Goal: Task Accomplishment & Management: Manage account settings

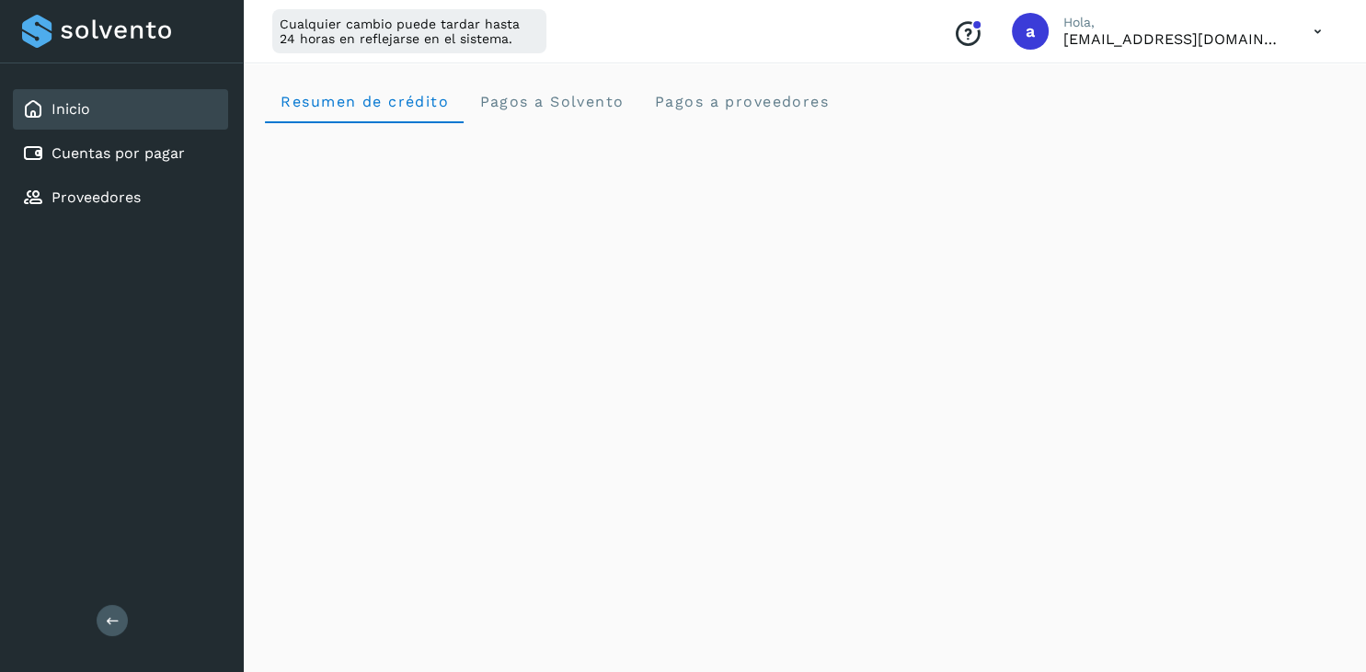
click at [79, 151] on link "Cuentas por pagar" at bounding box center [118, 152] width 133 height 17
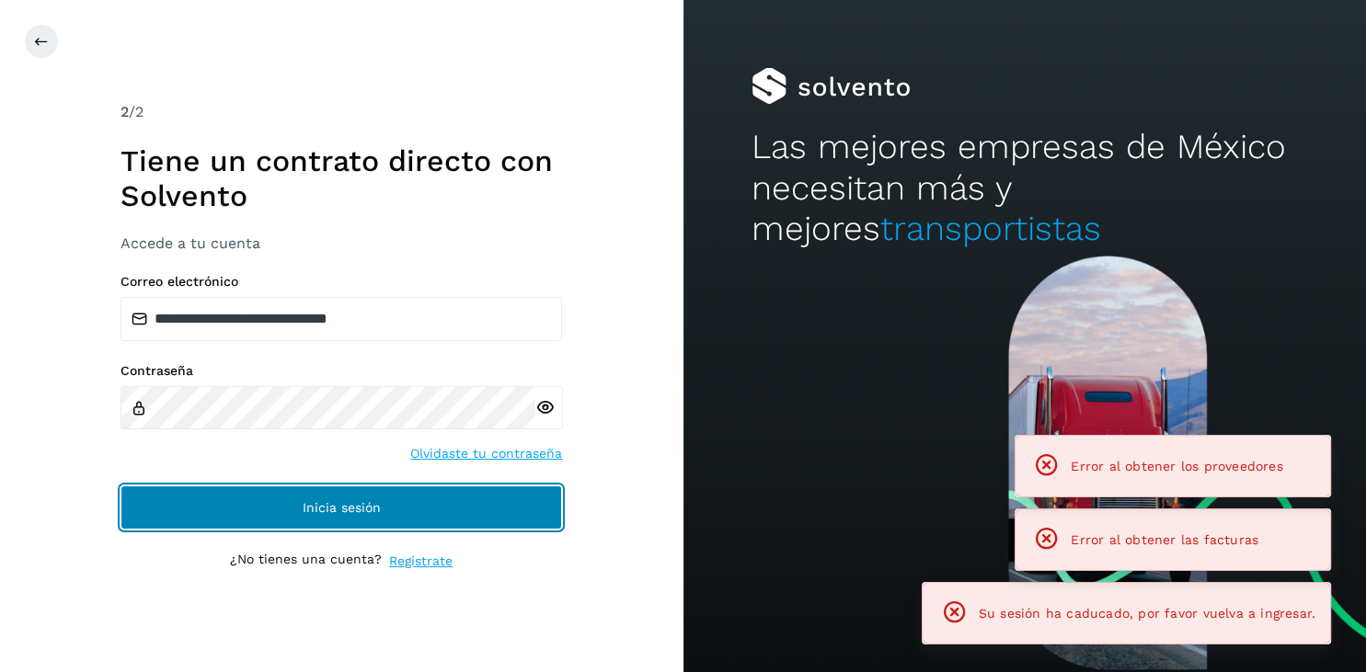
click at [281, 517] on button "Inicia sesión" at bounding box center [340, 508] width 441 height 44
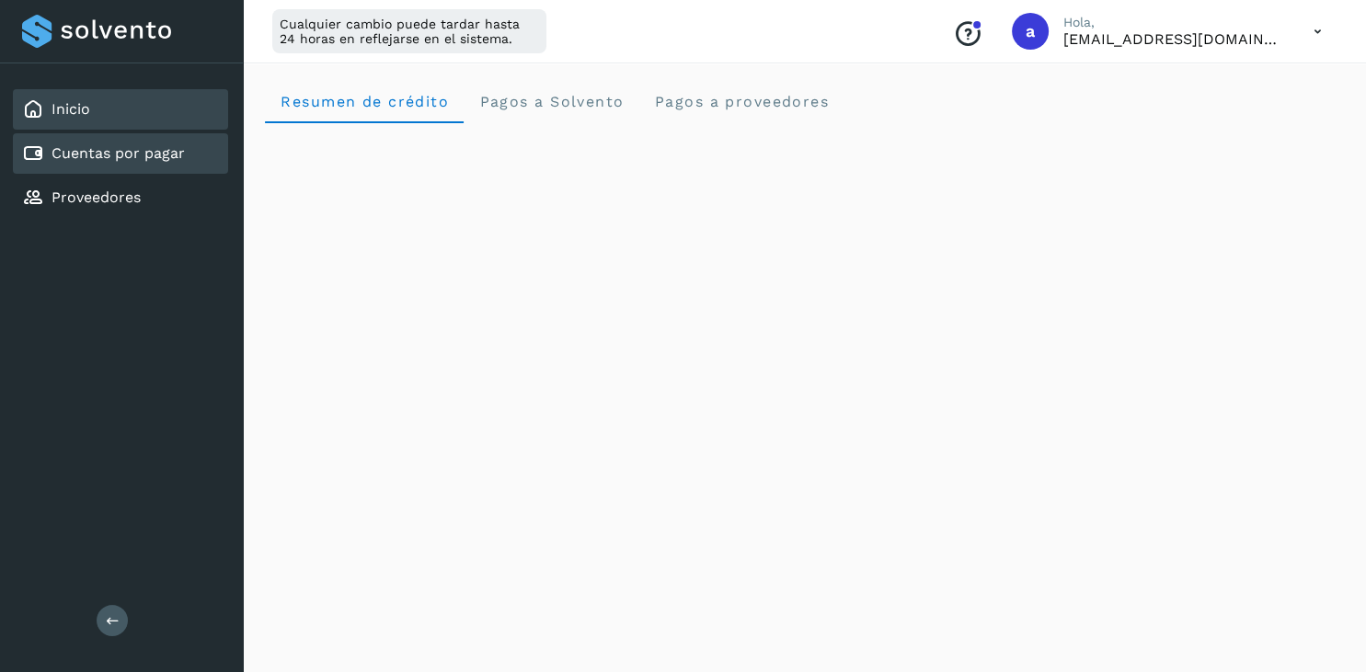
click at [105, 156] on link "Cuentas por pagar" at bounding box center [118, 152] width 133 height 17
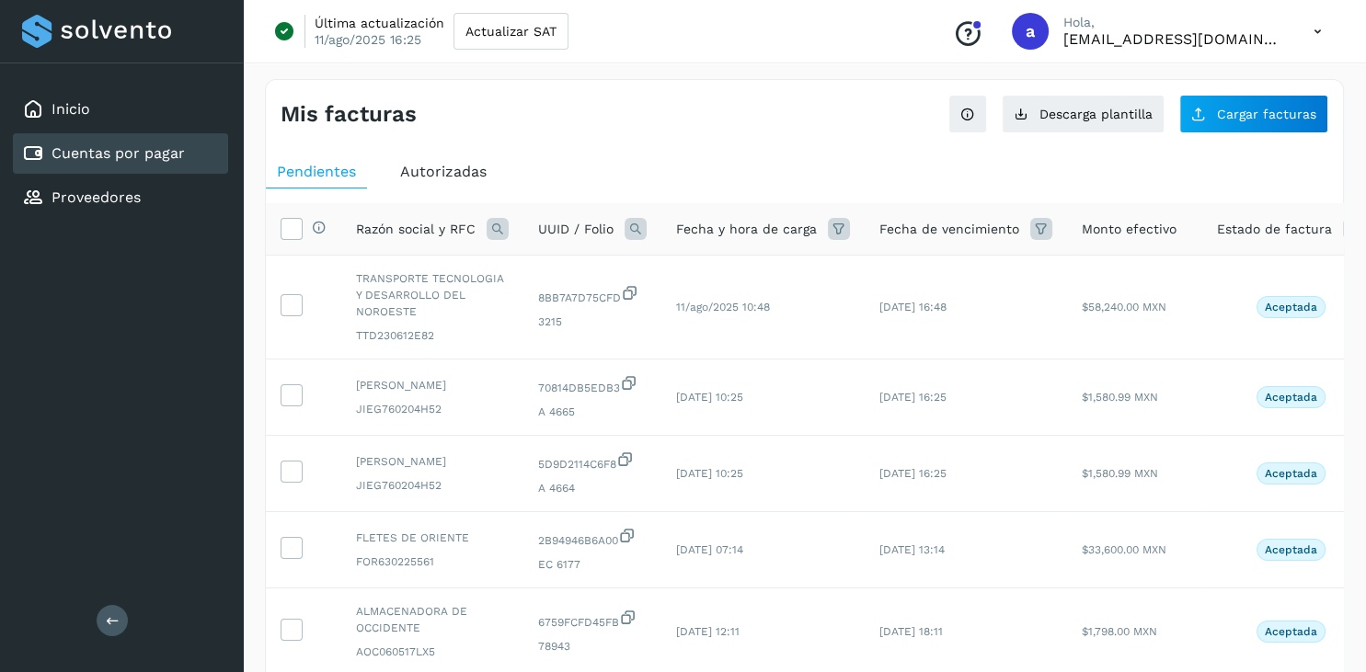
click at [429, 177] on span "Autorizadas" at bounding box center [443, 171] width 86 height 17
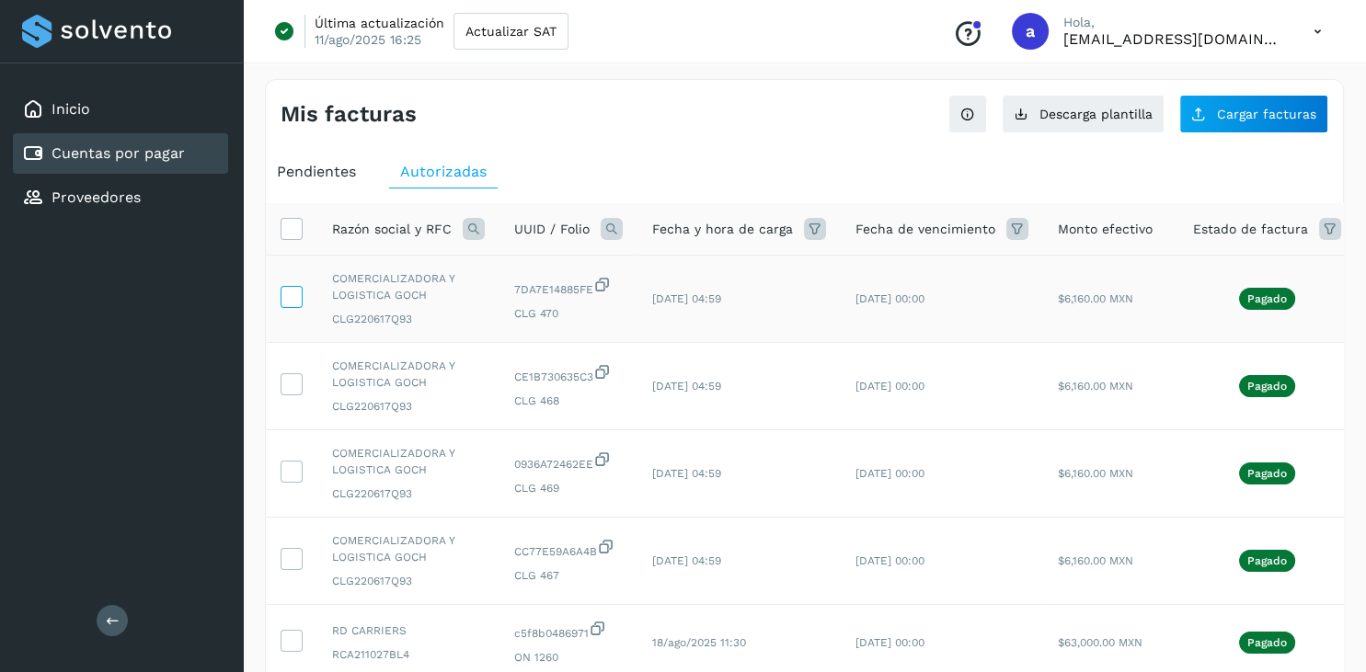
click at [300, 301] on label at bounding box center [292, 297] width 22 height 22
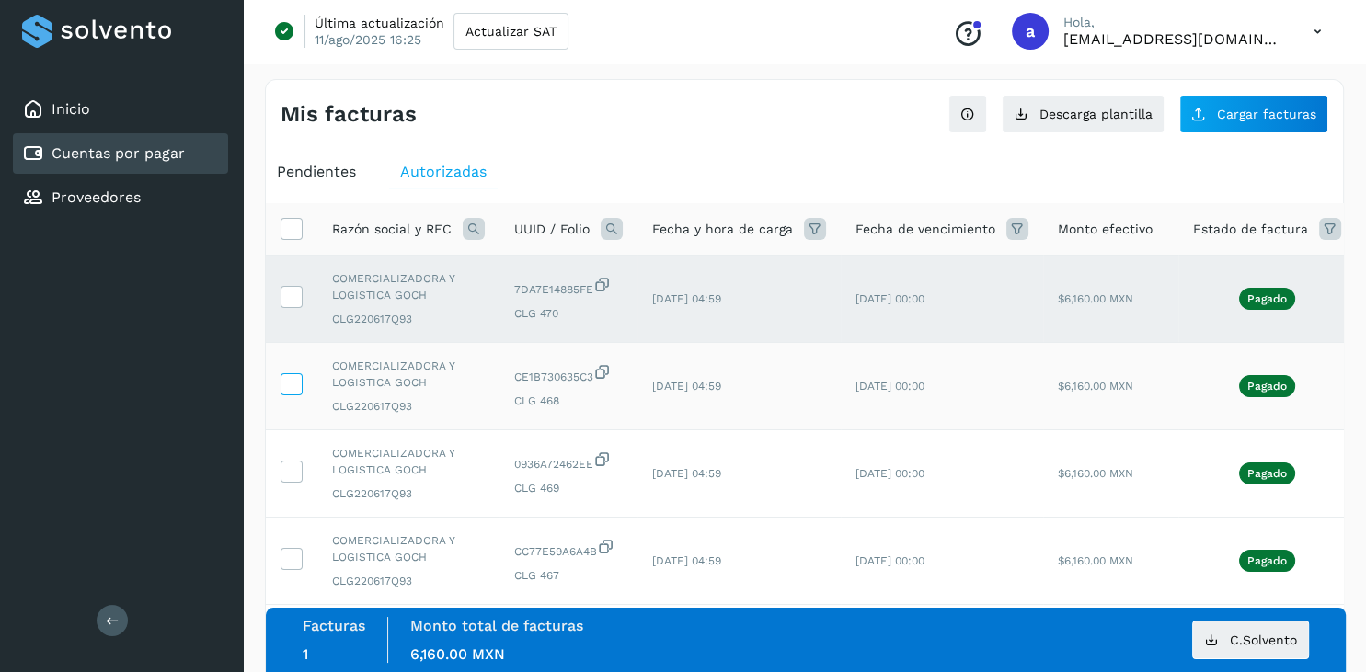
click at [290, 373] on label at bounding box center [292, 384] width 22 height 22
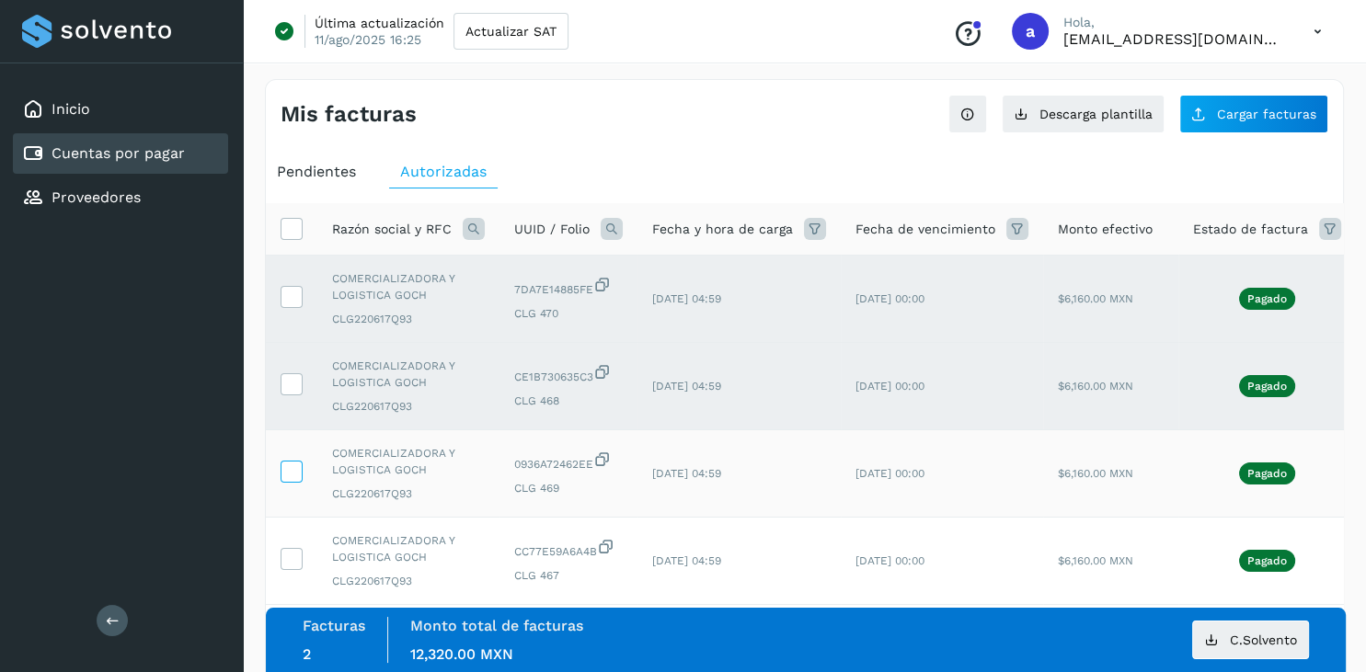
click at [295, 475] on icon at bounding box center [290, 470] width 19 height 19
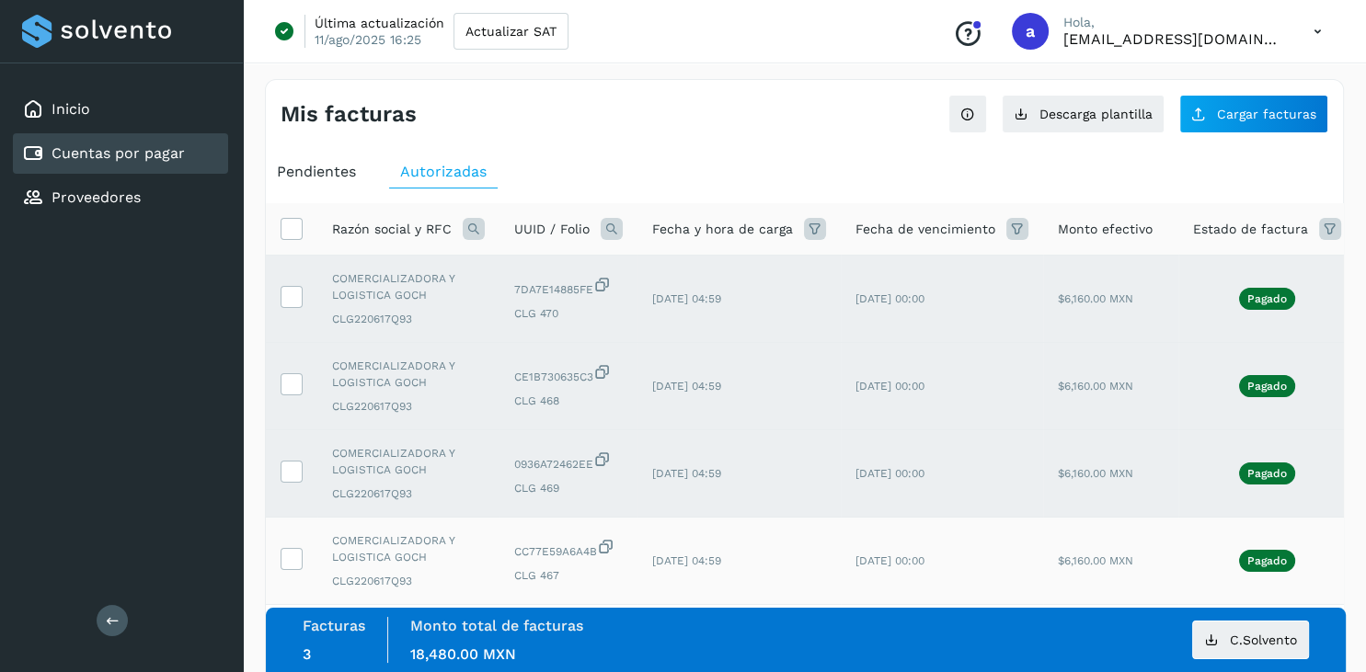
click at [287, 572] on td at bounding box center [292, 561] width 52 height 87
click at [292, 567] on span at bounding box center [290, 562] width 19 height 13
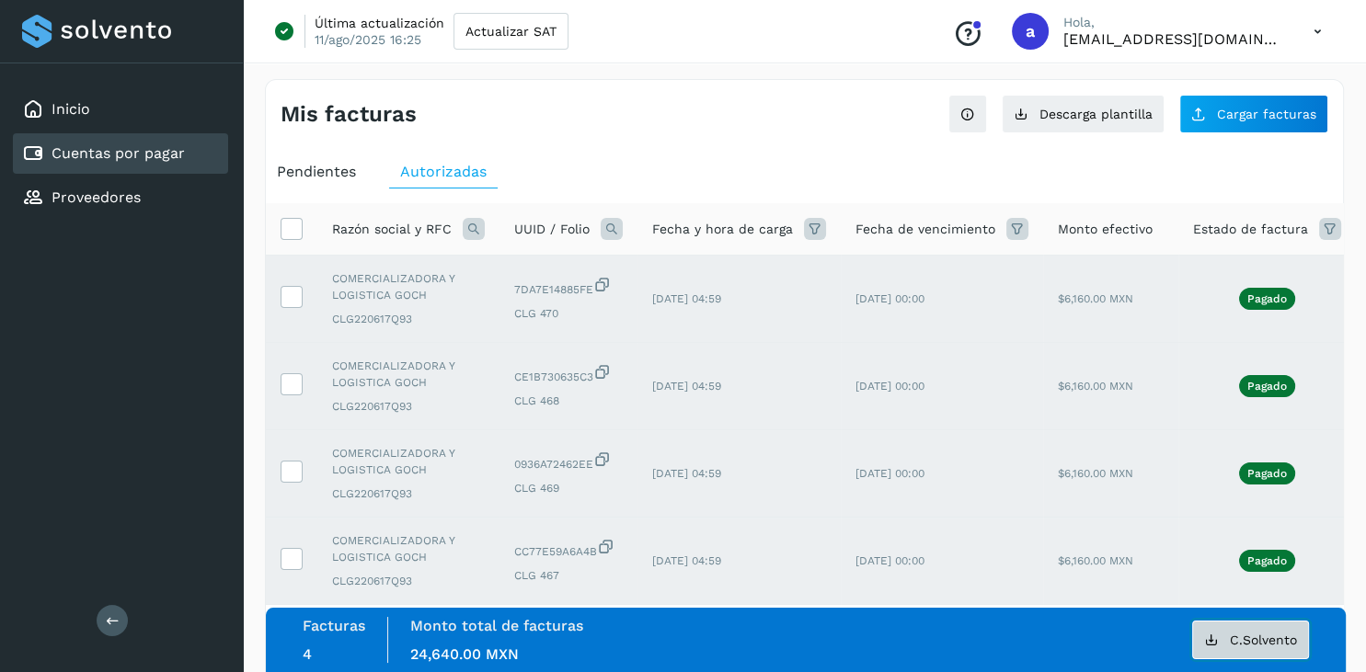
click at [1248, 638] on span "C.Solvento" at bounding box center [1263, 640] width 67 height 13
